Goal: Navigation & Orientation: Find specific page/section

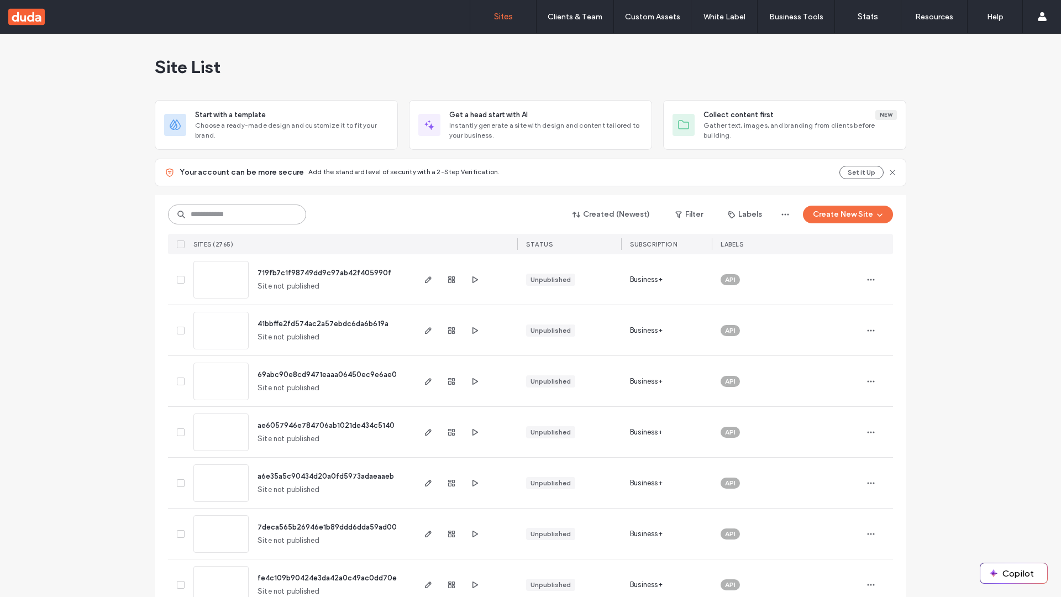
click at [237, 214] on input at bounding box center [237, 214] width 138 height 20
type input "**********"
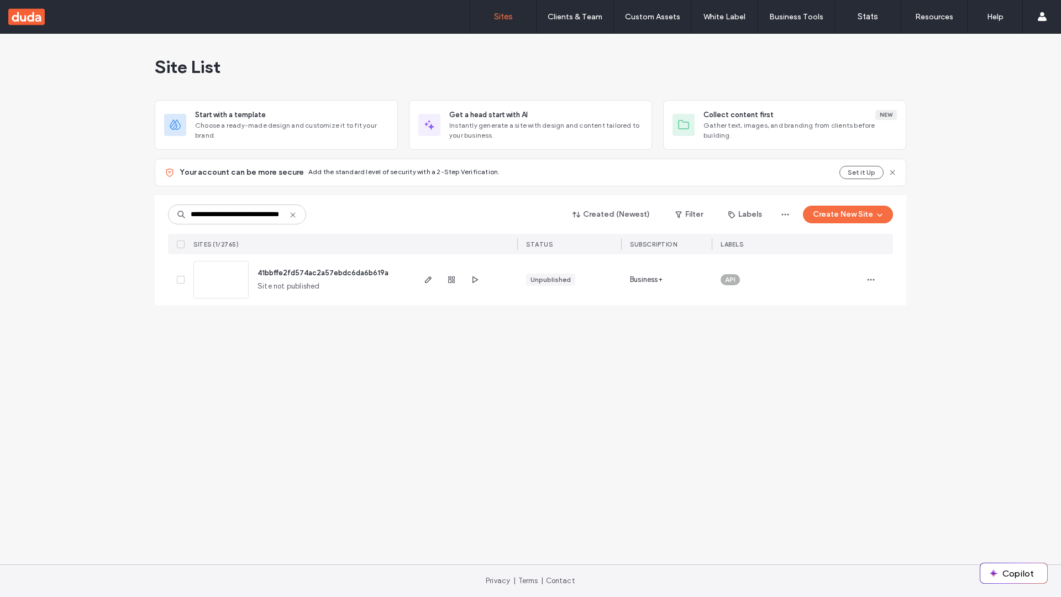
click at [323, 272] on span "41bbffe2fd574ac2a57ebdc6da6b619a" at bounding box center [323, 273] width 131 height 8
